Goal: Transaction & Acquisition: Purchase product/service

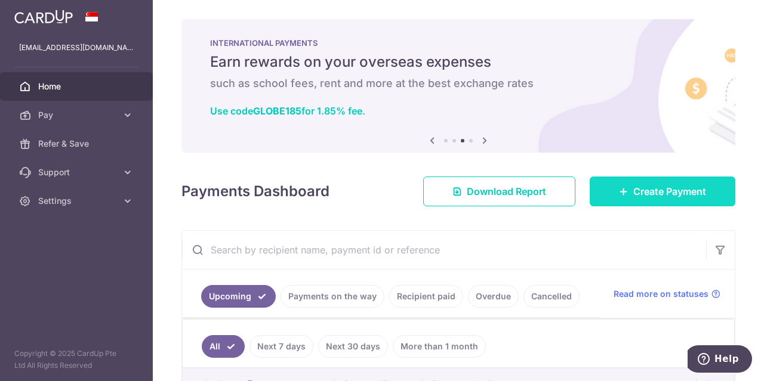
click at [646, 195] on span "Create Payment" at bounding box center [669, 191] width 73 height 14
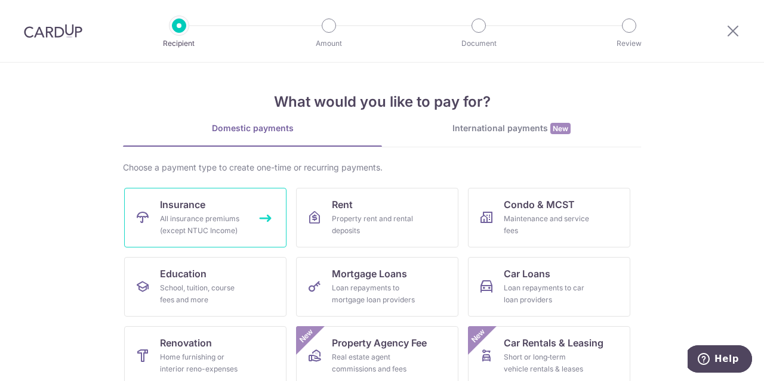
click at [196, 214] on div "All insurance premiums (except NTUC Income)" at bounding box center [203, 225] width 86 height 24
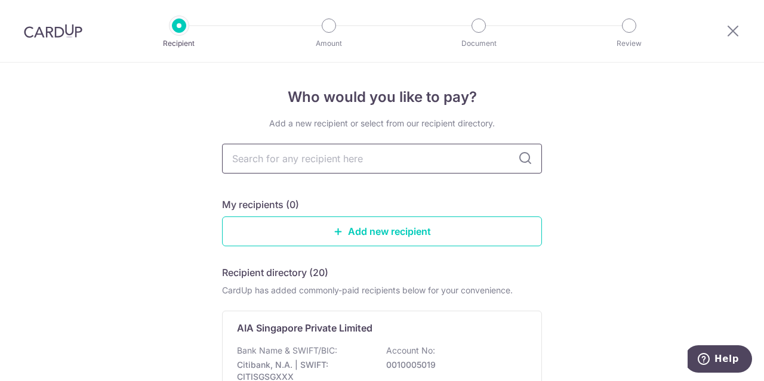
click at [307, 158] on input "text" at bounding box center [382, 159] width 320 height 30
type input "a"
type input "aia"
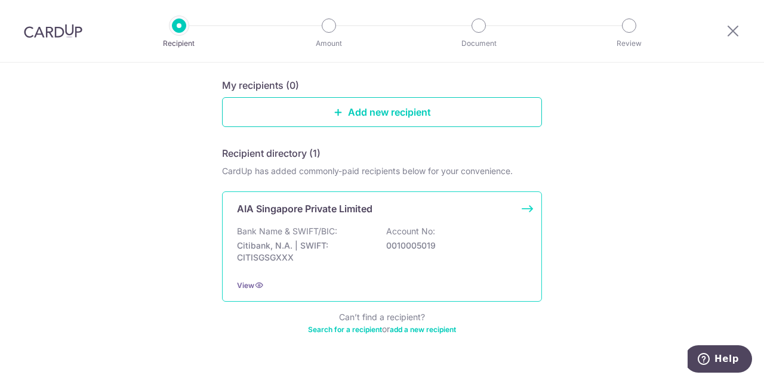
scroll to position [142, 0]
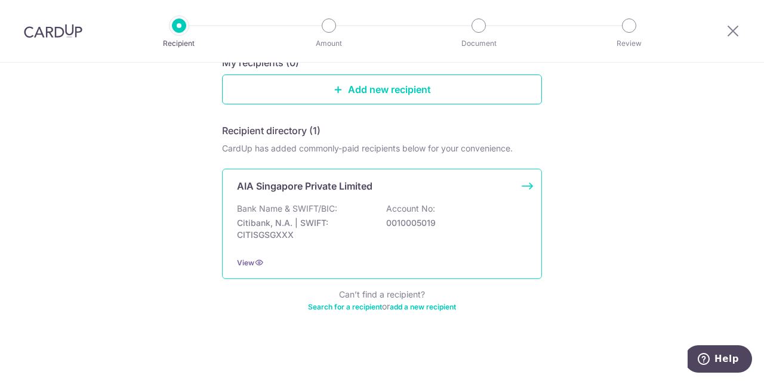
click at [315, 205] on p "Bank Name & SWIFT/BIC:" at bounding box center [287, 209] width 100 height 12
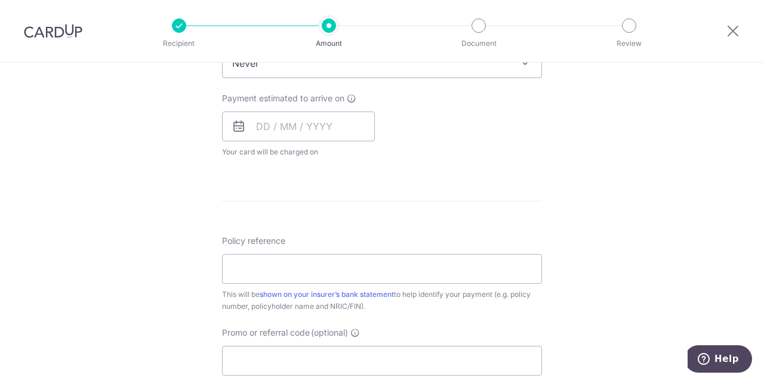
scroll to position [537, 0]
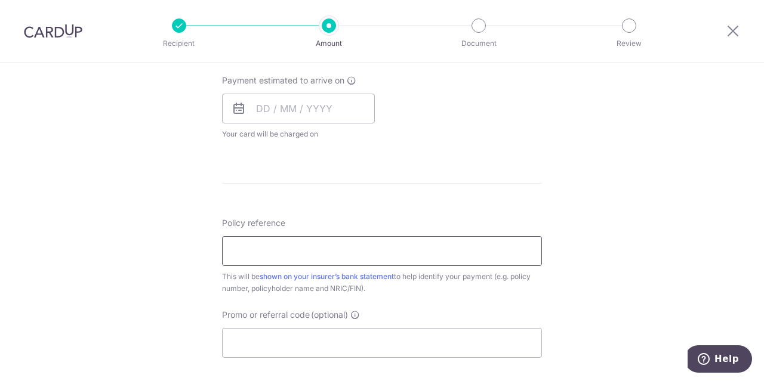
click at [297, 249] on input "Policy reference" at bounding box center [382, 251] width 320 height 30
paste input "H220241733"
type input "H220241733"
click at [562, 169] on div "Tell us more about your payment Enter payment amount SGD Select Card Select opt…" at bounding box center [382, 65] width 764 height 1079
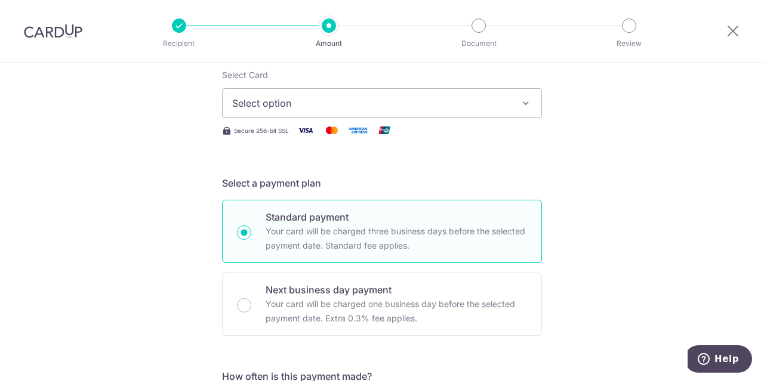
scroll to position [0, 0]
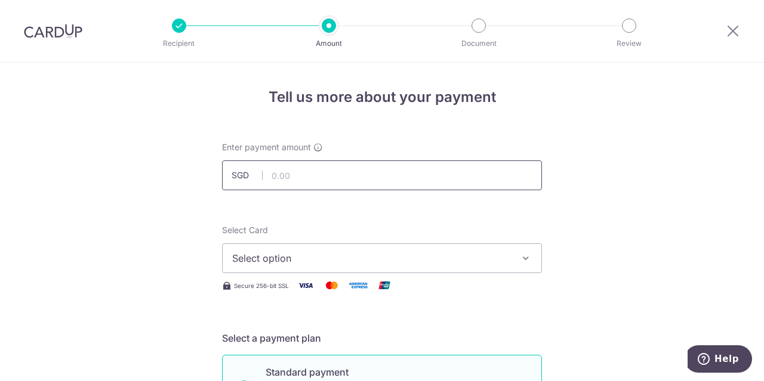
click at [344, 174] on input "text" at bounding box center [382, 175] width 320 height 30
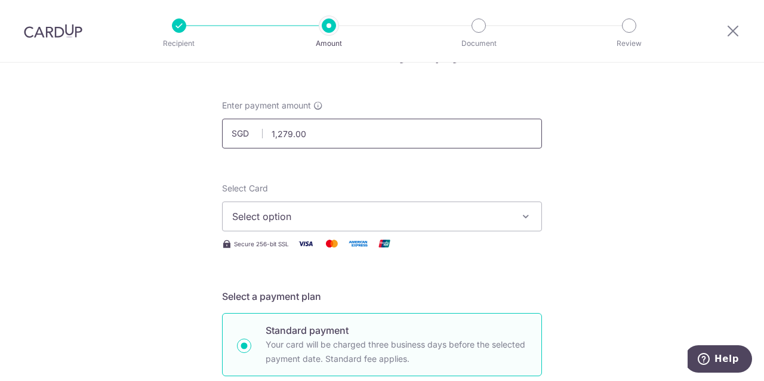
scroll to position [60, 0]
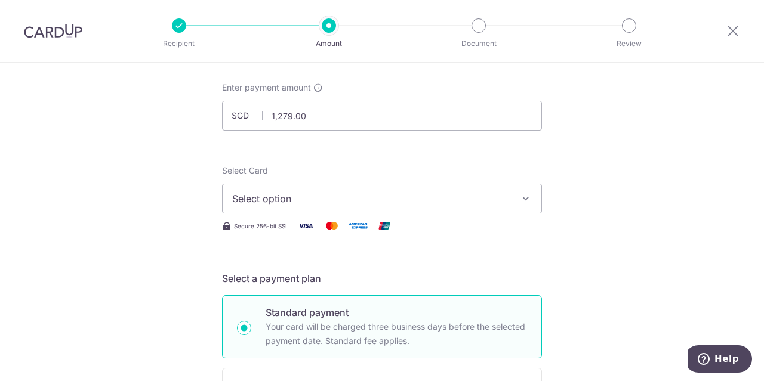
type input "1,279.00"
click at [396, 201] on span "Select option" at bounding box center [371, 199] width 278 height 14
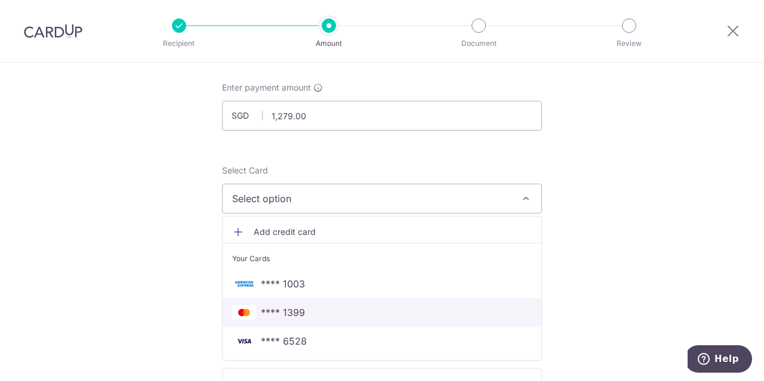
click at [288, 311] on span "**** 1399" at bounding box center [283, 312] width 44 height 14
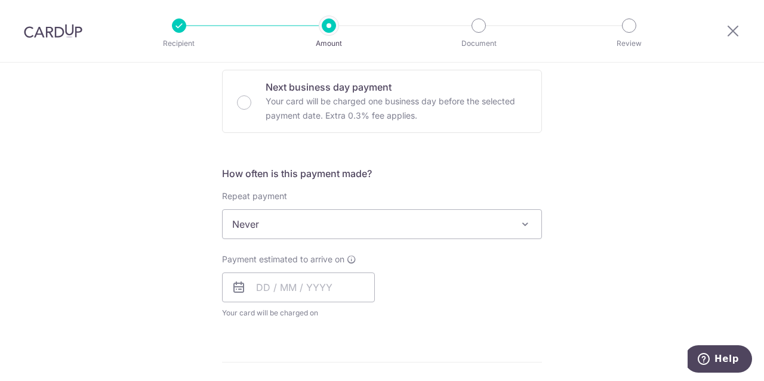
scroll to position [418, 0]
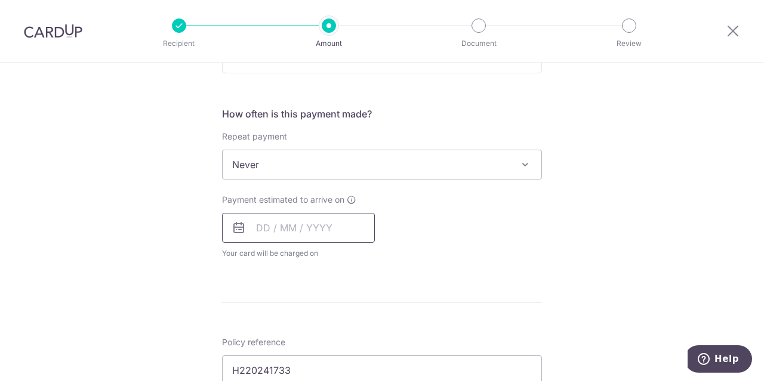
click at [310, 226] on input "text" at bounding box center [298, 228] width 153 height 30
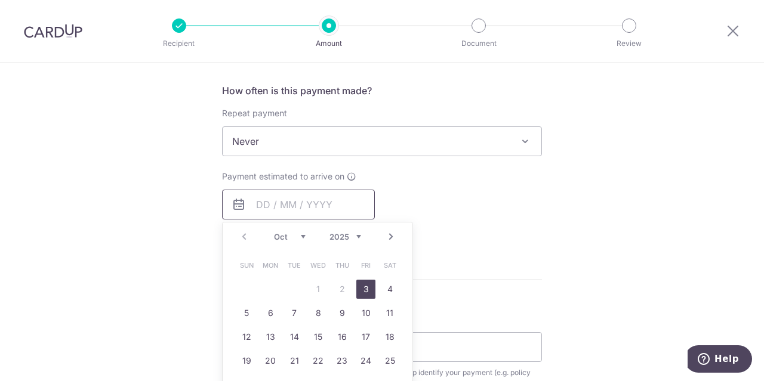
scroll to position [477, 0]
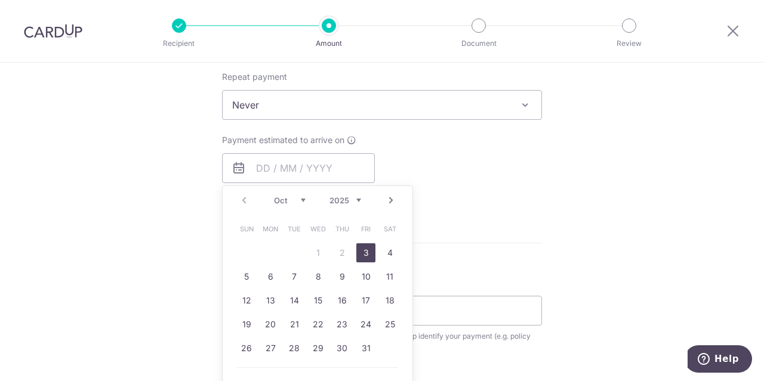
click at [361, 248] on link "3" at bounding box center [365, 252] width 19 height 19
type input "03/10/2025"
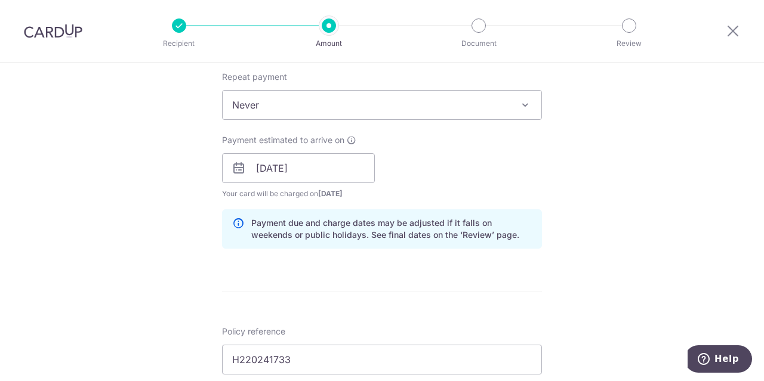
click at [647, 186] on div "Tell us more about your payment Enter payment amount SGD 1,279.00 1279.00 Selec…" at bounding box center [382, 149] width 764 height 1128
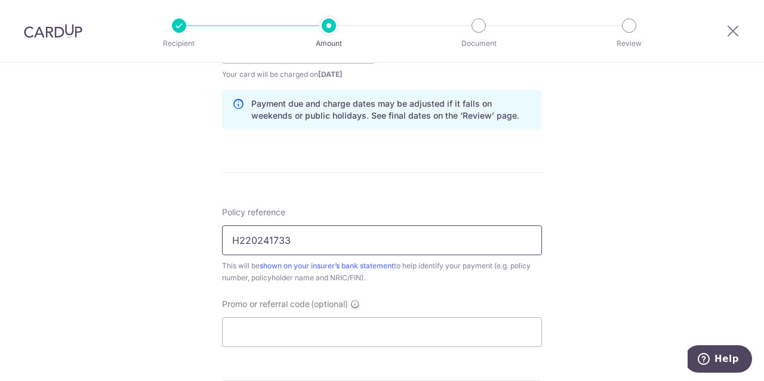
scroll to position [656, 0]
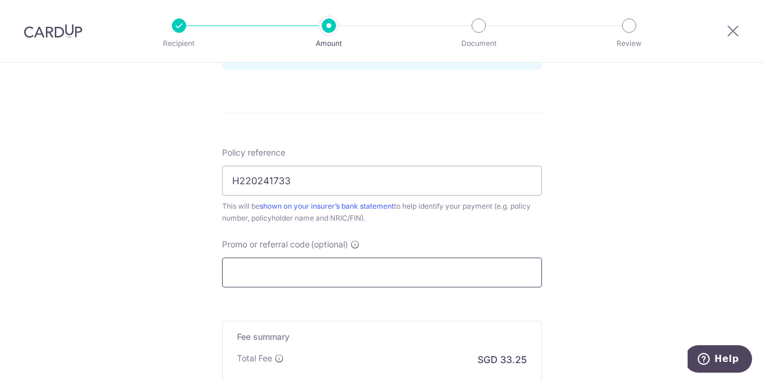
click at [360, 260] on input "Promo or referral code (optional)" at bounding box center [382, 273] width 320 height 30
paste input "OCBC90NMC"
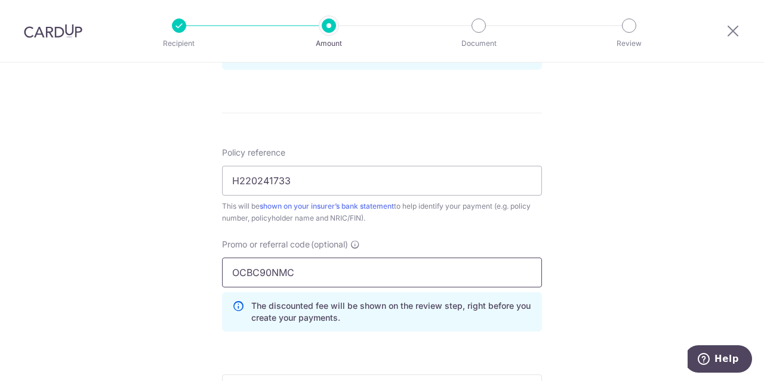
type input "OCBC90NMC"
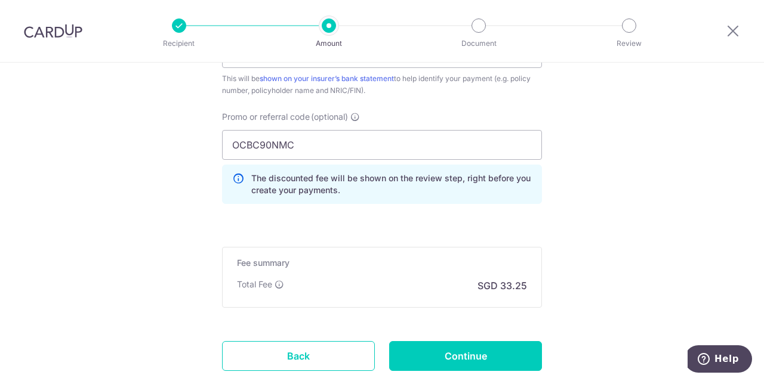
scroll to position [835, 0]
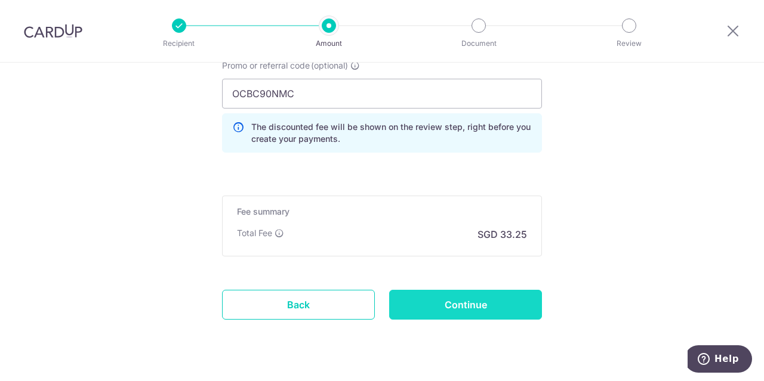
click at [468, 298] on input "Continue" at bounding box center [465, 305] width 153 height 30
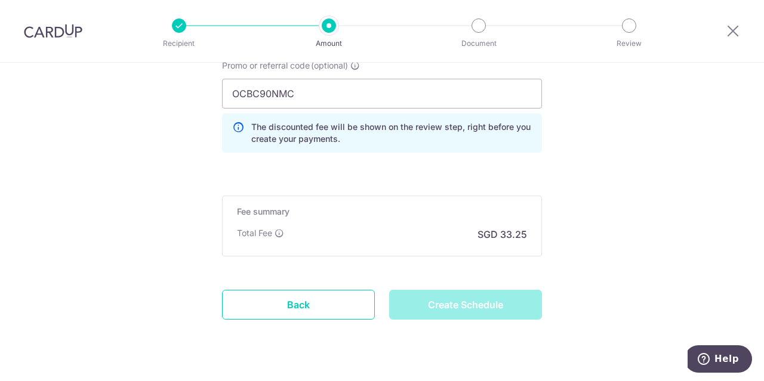
type input "Create Schedule"
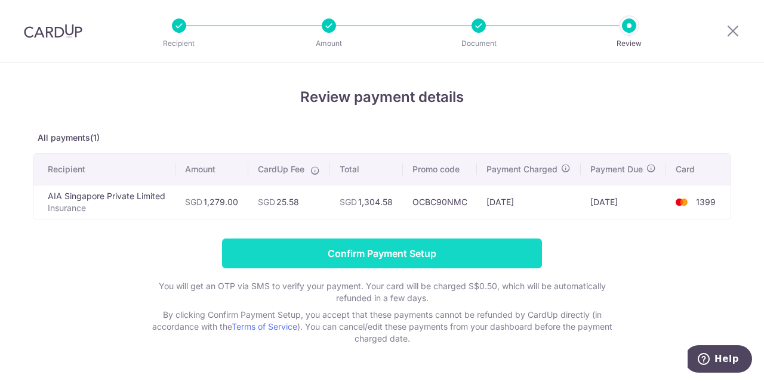
click at [382, 255] on input "Confirm Payment Setup" at bounding box center [382, 254] width 320 height 30
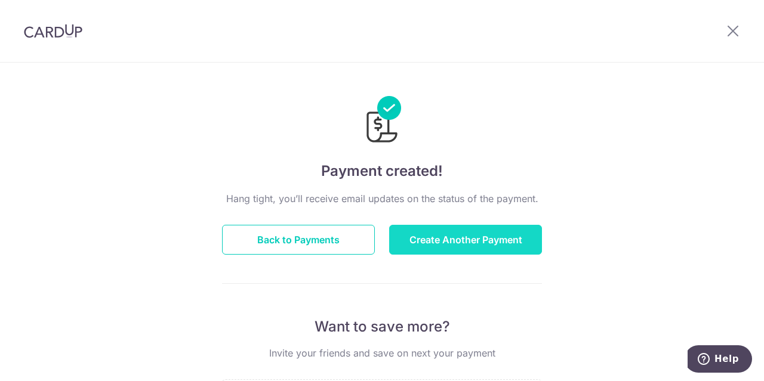
click at [465, 237] on button "Create Another Payment" at bounding box center [465, 240] width 153 height 30
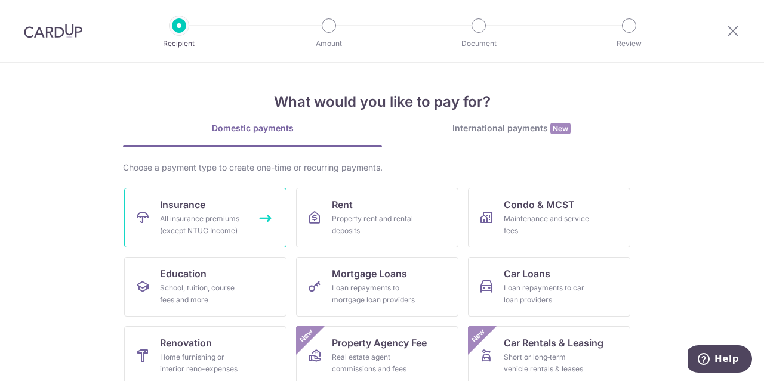
click at [192, 198] on span "Insurance" at bounding box center [182, 204] width 45 height 14
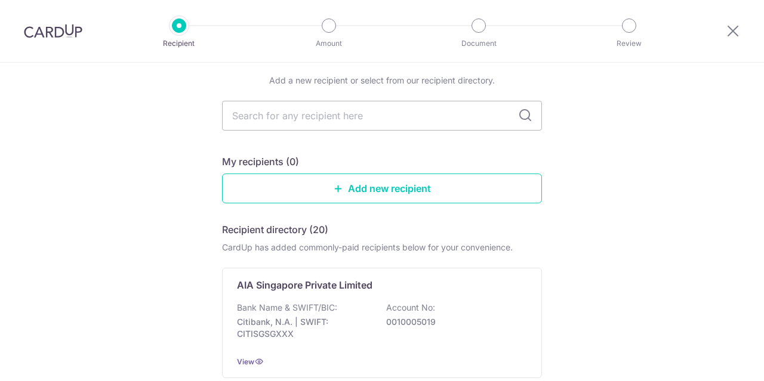
scroll to position [119, 0]
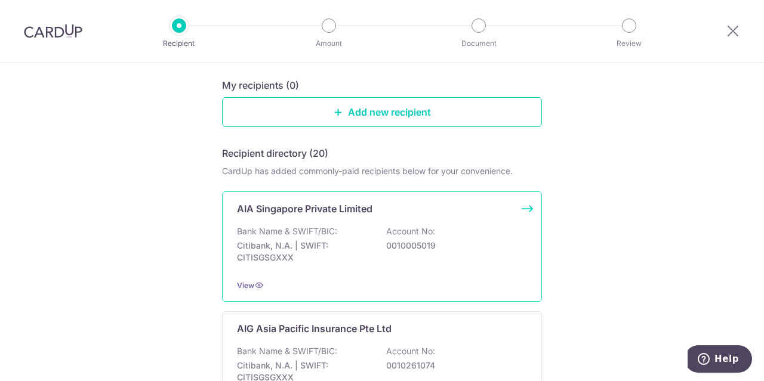
click at [274, 233] on p "Bank Name & SWIFT/BIC:" at bounding box center [287, 232] width 100 height 12
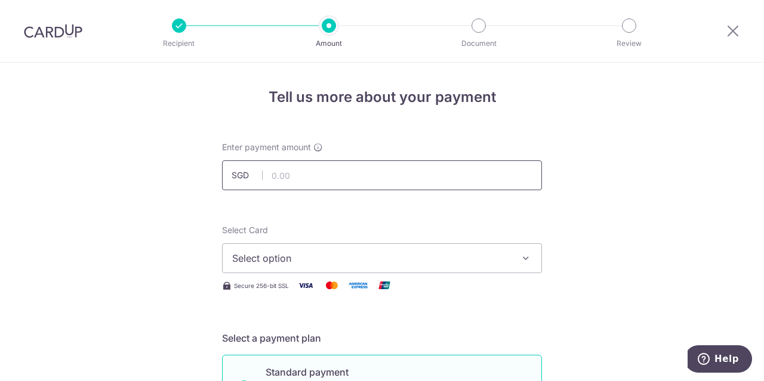
click at [353, 181] on input "text" at bounding box center [382, 175] width 320 height 30
type input "216.50"
click at [295, 255] on span "Select option" at bounding box center [371, 258] width 278 height 14
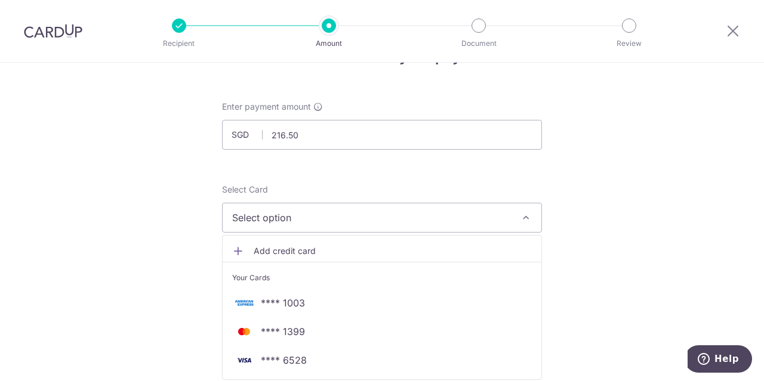
scroll to position [119, 0]
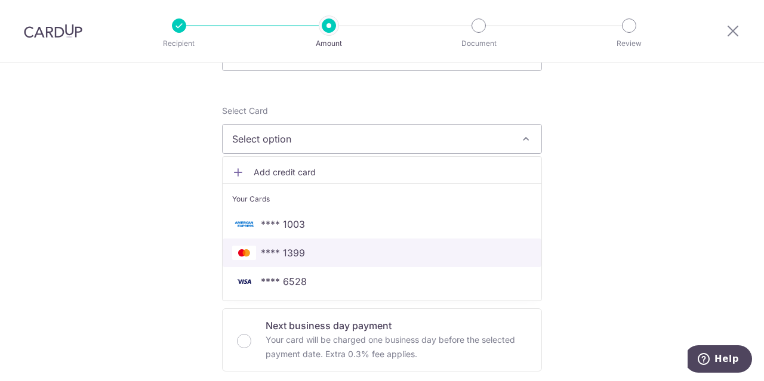
drag, startPoint x: 292, startPoint y: 254, endPoint x: 154, endPoint y: 170, distance: 162.0
click at [292, 254] on span "**** 1399" at bounding box center [283, 253] width 44 height 14
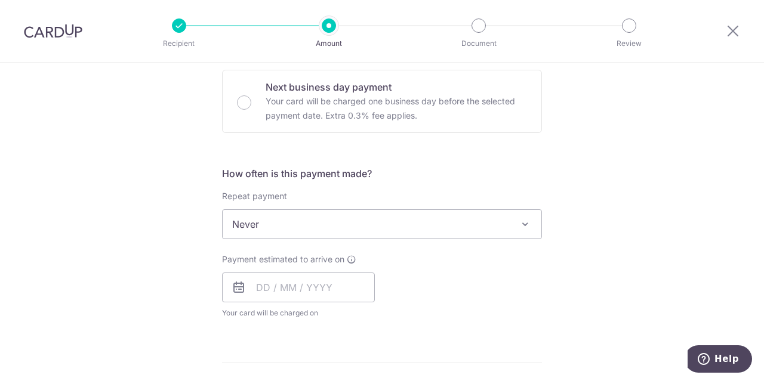
scroll to position [418, 0]
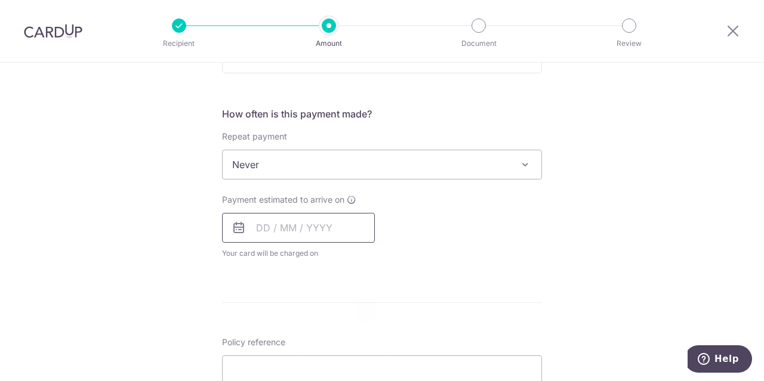
click at [270, 232] on input "text" at bounding box center [298, 228] width 153 height 30
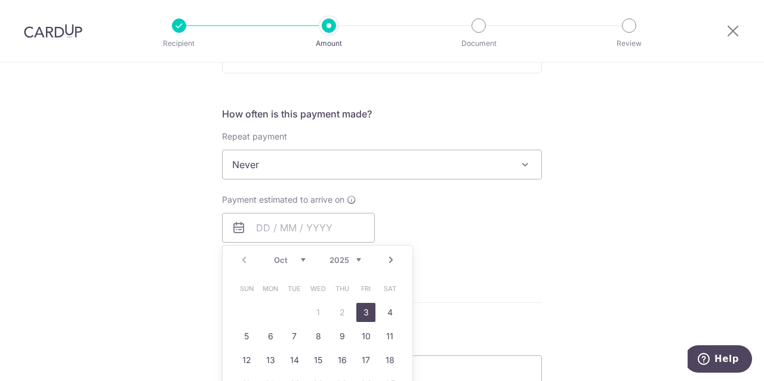
click at [363, 310] on link "3" at bounding box center [365, 312] width 19 height 19
type input "03/10/2025"
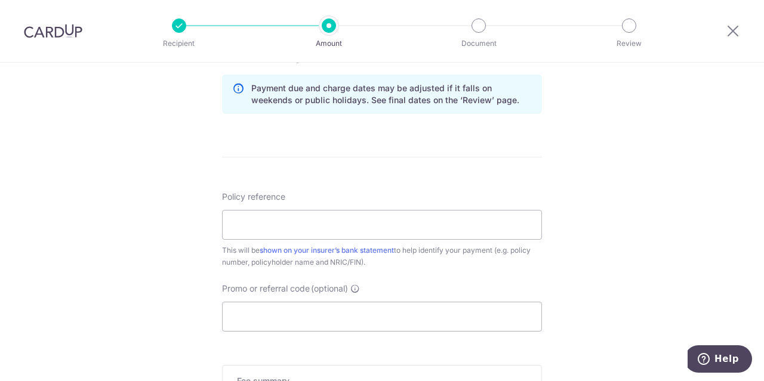
scroll to position [656, 0]
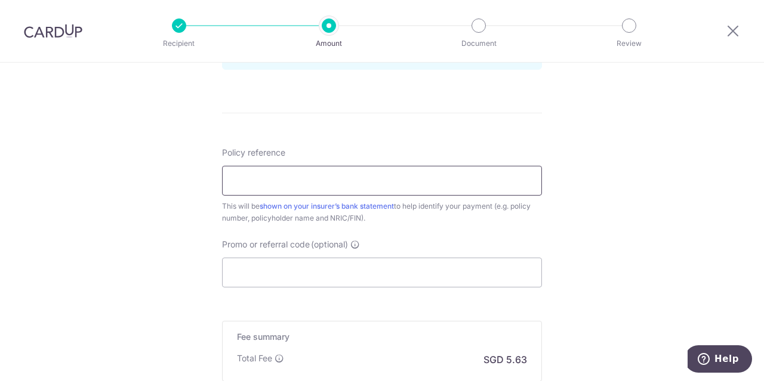
click at [290, 175] on input "Policy reference" at bounding box center [382, 181] width 320 height 30
paste input "E220241733"
type input "E220241733"
click at [275, 267] on input "Promo or referral code (optional)" at bounding box center [382, 273] width 320 height 30
paste input "OCBC90NMC"
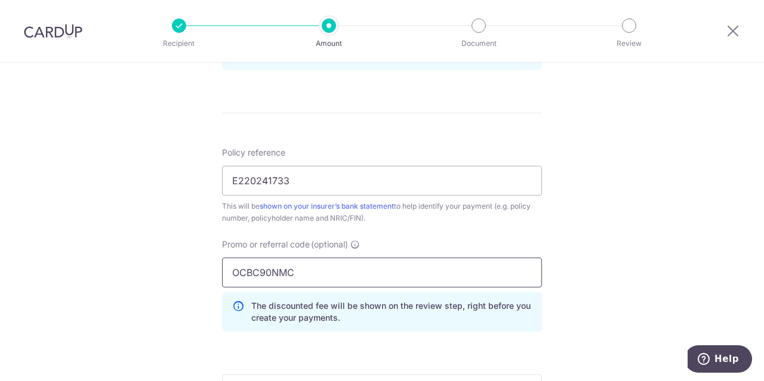
type input "OCBC90NMC"
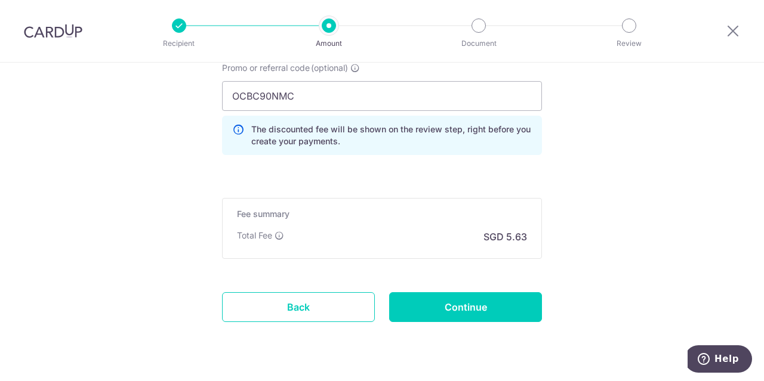
scroll to position [835, 0]
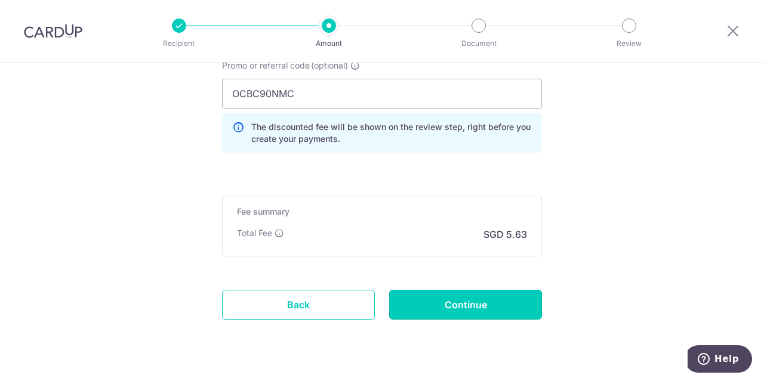
click at [465, 298] on input "Continue" at bounding box center [465, 305] width 153 height 30
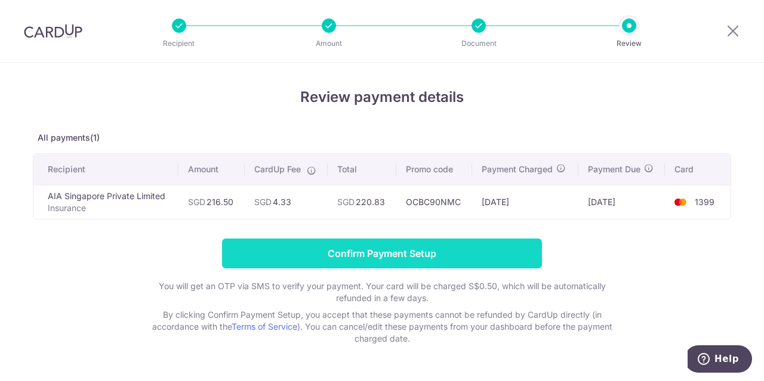
click at [388, 256] on input "Confirm Payment Setup" at bounding box center [382, 254] width 320 height 30
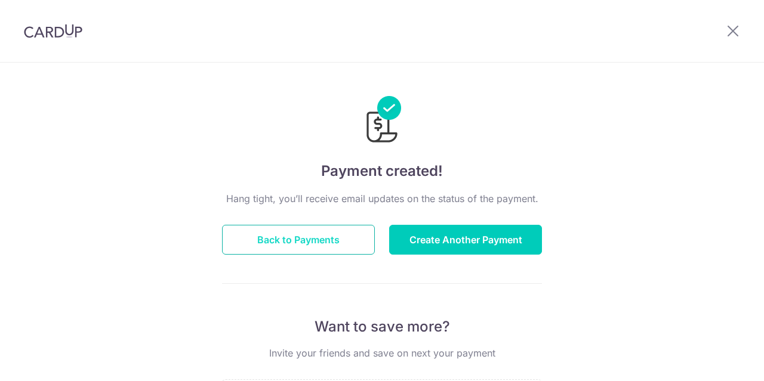
click at [295, 242] on button "Back to Payments" at bounding box center [298, 240] width 153 height 30
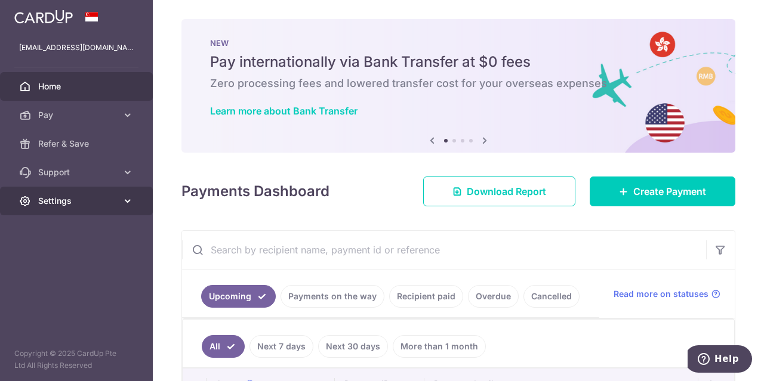
click at [46, 202] on span "Settings" at bounding box center [77, 201] width 79 height 12
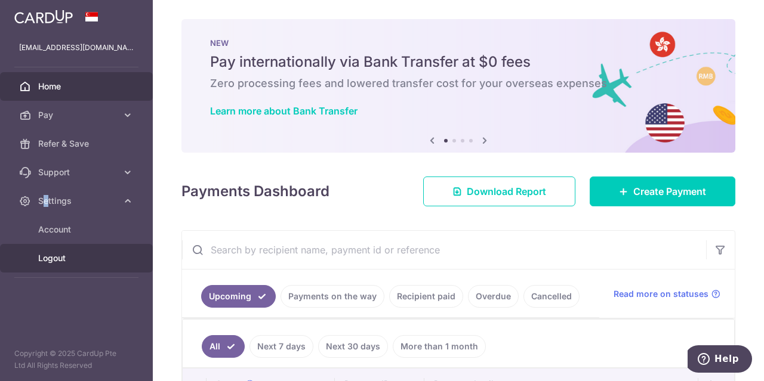
click at [57, 256] on span "Logout" at bounding box center [77, 258] width 79 height 12
